Goal: Find specific page/section: Find specific page/section

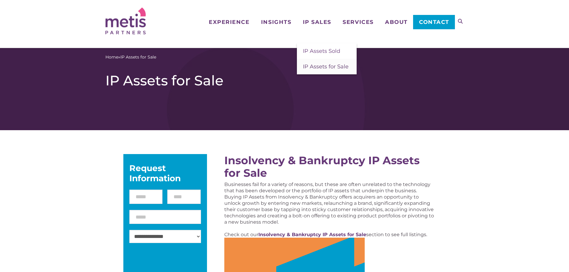
click at [316, 65] on span "IP Assets for Sale" at bounding box center [326, 66] width 46 height 7
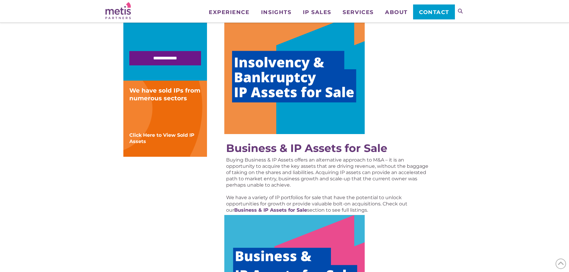
scroll to position [60, 0]
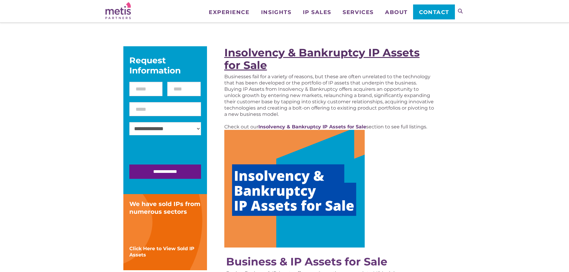
click at [302, 54] on strong "Insolvency & Bankruptcy IP Assets for Sale" at bounding box center [321, 59] width 195 height 26
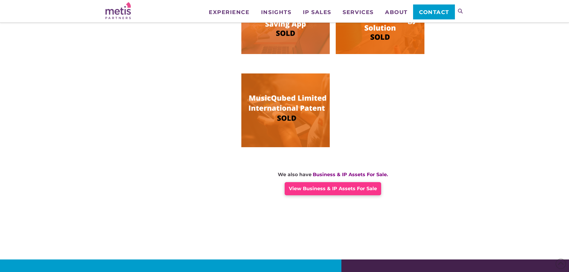
scroll to position [418, 0]
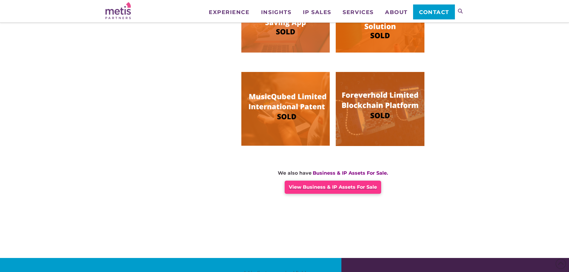
click at [338, 190] on div "View Business & IP Assets For Sale" at bounding box center [332, 187] width 96 height 13
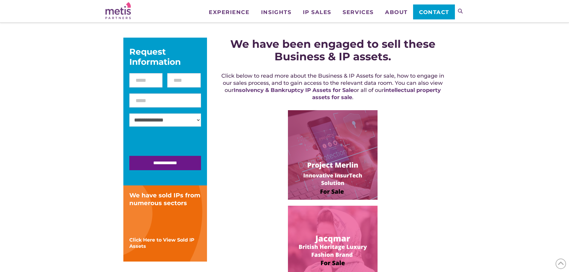
scroll to position [60, 0]
